Goal: Find specific page/section: Find specific page/section

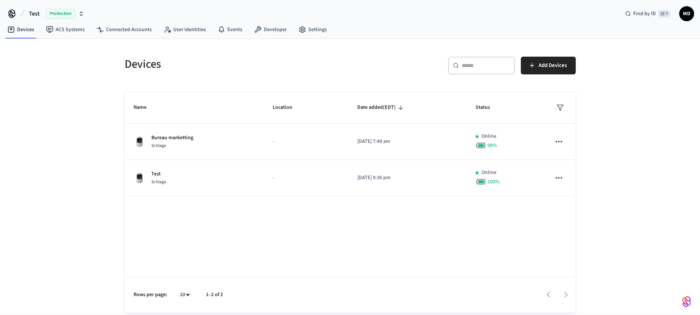
click at [323, 16] on div "Test Production Find by ID ⌘ K MD" at bounding box center [350, 11] width 700 height 22
click at [130, 30] on link "Connected Accounts" at bounding box center [123, 29] width 67 height 13
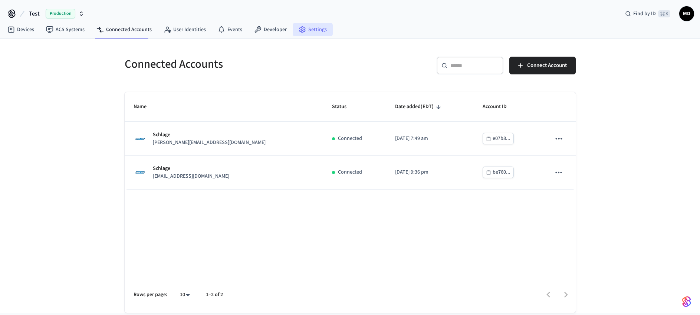
click at [305, 29] on link "Settings" at bounding box center [312, 29] width 40 height 13
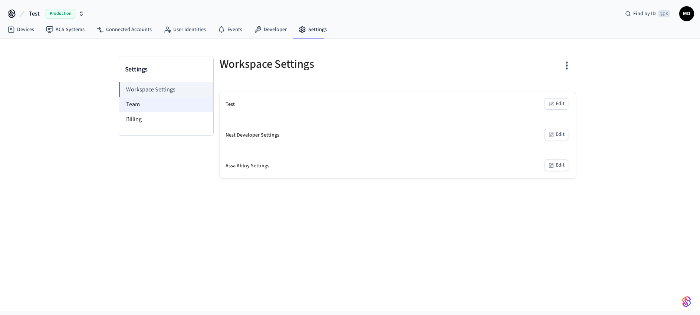
click at [142, 105] on li "Team" at bounding box center [166, 104] width 94 height 15
